Goal: Navigation & Orientation: Find specific page/section

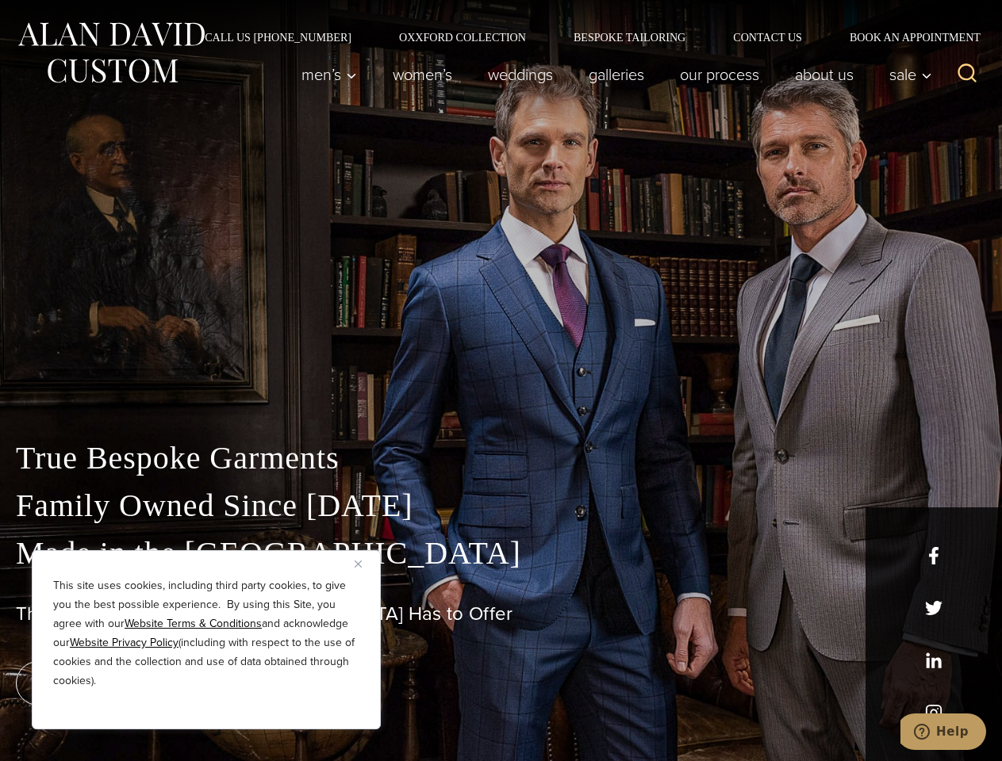
click at [500, 381] on div "True Bespoke Garments Family Owned Since [DATE] Made in [GEOGRAPHIC_DATA] The B…" at bounding box center [501, 558] width 1002 height 406
click at [364, 564] on button "Close" at bounding box center [363, 563] width 19 height 19
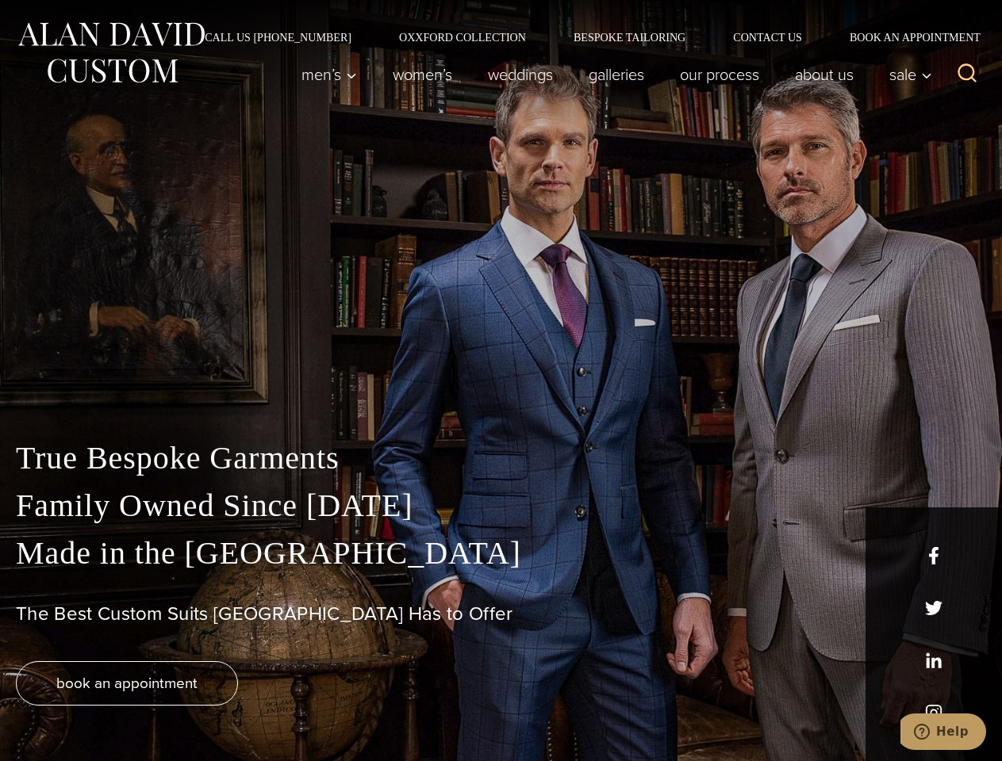
click at [206, 708] on div "True Bespoke Garments Family Owned Since [DATE] Made in [GEOGRAPHIC_DATA] The B…" at bounding box center [501, 598] width 1002 height 327
click at [967, 75] on icon "Search" at bounding box center [967, 73] width 23 height 23
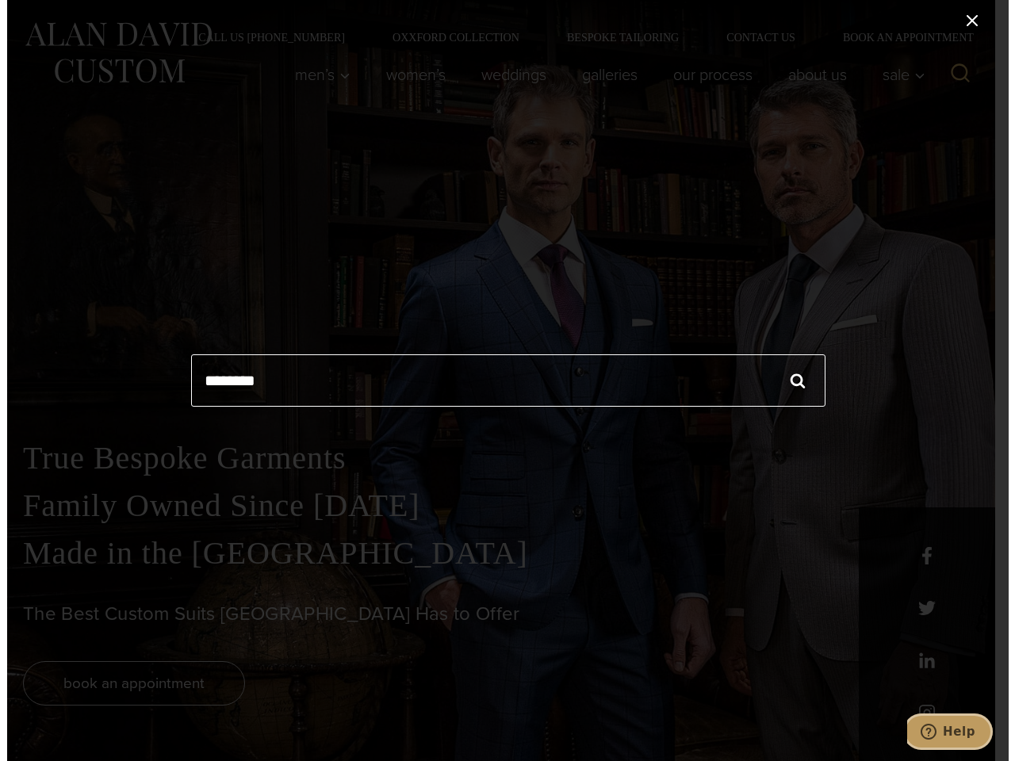
click at [936, 732] on icon "Help" at bounding box center [928, 732] width 16 height 16
